Goal: Navigation & Orientation: Go to known website

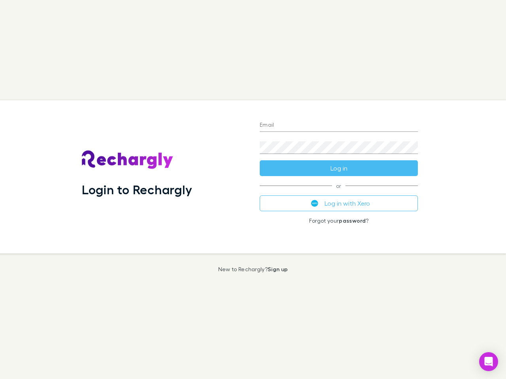
click at [253, 190] on div "Login to Rechargly" at bounding box center [165, 176] width 178 height 153
click at [339, 126] on input "Email" at bounding box center [339, 125] width 158 height 13
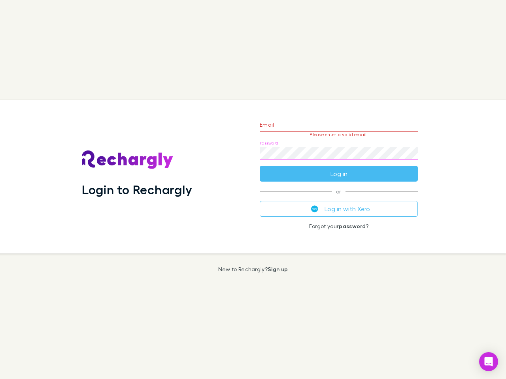
click at [339, 168] on form "Email Please enter a valid email. Password Log in" at bounding box center [339, 147] width 158 height 69
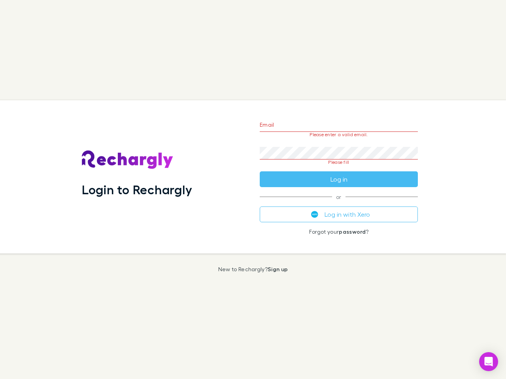
click at [339, 204] on div "Email Please enter a valid email. Password Please fill Log in or Log in with Xe…" at bounding box center [338, 176] width 171 height 153
click at [489, 362] on icon "Open Intercom Messenger" at bounding box center [489, 361] width 8 height 9
